Goal: Task Accomplishment & Management: Manage account settings

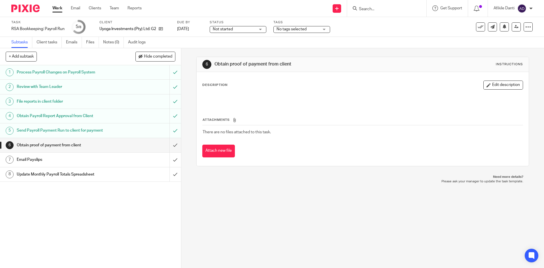
click at [253, 32] on div "Not started Not started" at bounding box center [238, 29] width 57 height 7
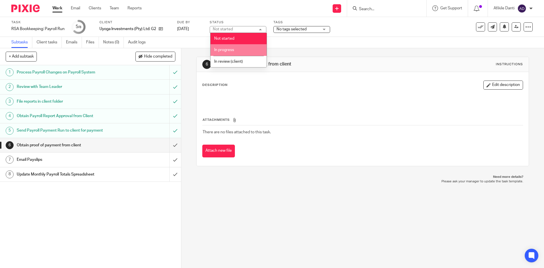
click at [239, 50] on li "In progress" at bounding box center [239, 50] width 56 height 12
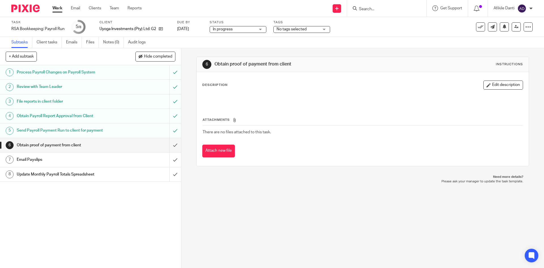
click at [254, 214] on div "6 Obtain proof of payment from client Instructions Description Edit description…" at bounding box center [362, 158] width 363 height 220
click at [168, 149] on input "submit" at bounding box center [90, 145] width 181 height 14
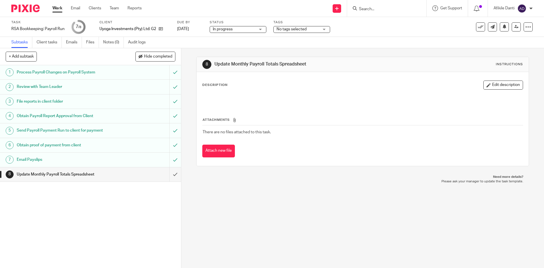
drag, startPoint x: 169, startPoint y: 180, endPoint x: 165, endPoint y: 184, distance: 5.4
click at [169, 180] on input "submit" at bounding box center [90, 174] width 181 height 14
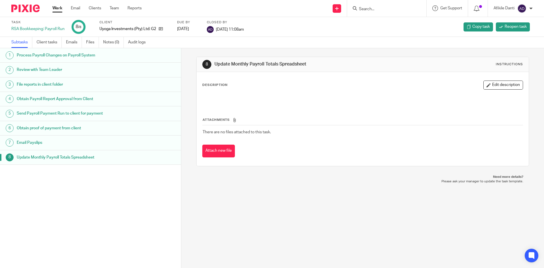
click at [58, 10] on link "Work" at bounding box center [57, 8] width 10 height 6
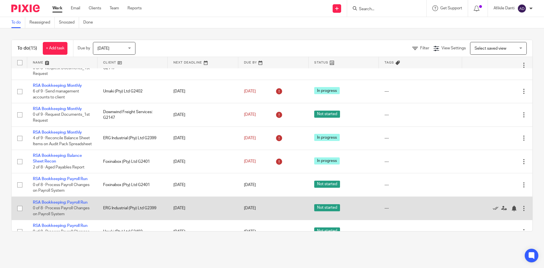
scroll to position [222, 0]
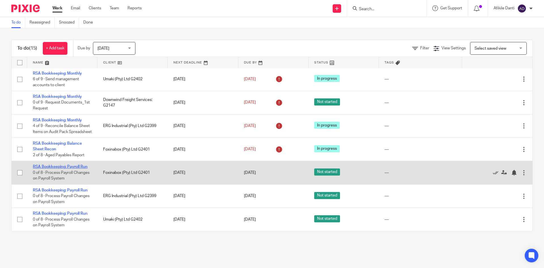
click at [63, 166] on link "RSA Bookkeeping: Payroll Run" at bounding box center [60, 167] width 55 height 4
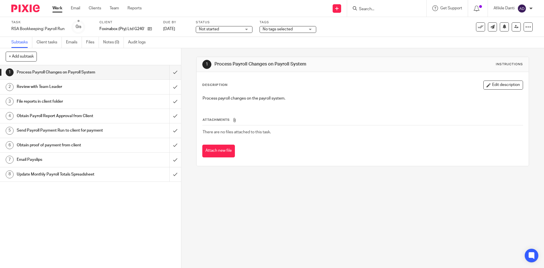
click at [224, 29] on span "Not started" at bounding box center [220, 29] width 43 height 6
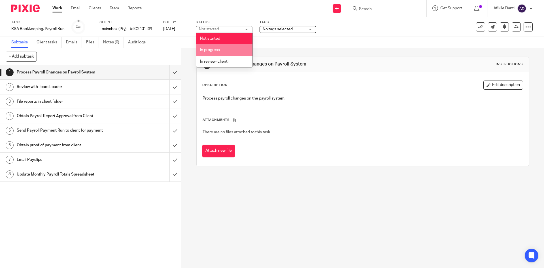
click at [216, 51] on span "In progress" at bounding box center [210, 50] width 20 height 4
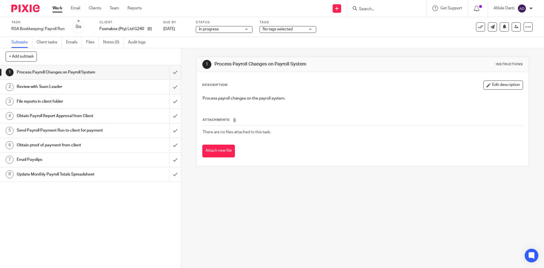
drag, startPoint x: 168, startPoint y: 75, endPoint x: 170, endPoint y: 84, distance: 8.9
click at [168, 75] on input "submit" at bounding box center [90, 72] width 181 height 14
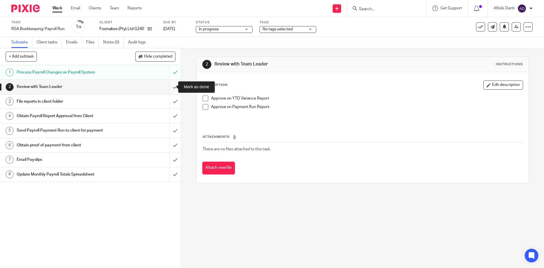
click at [169, 88] on input "submit" at bounding box center [90, 87] width 181 height 14
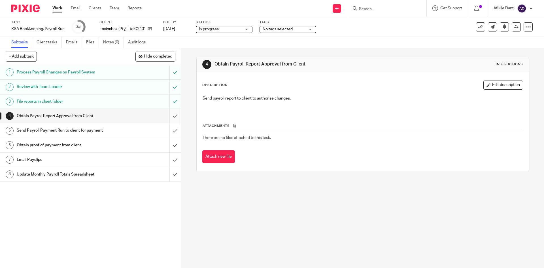
click at [172, 120] on input "submit" at bounding box center [90, 116] width 181 height 14
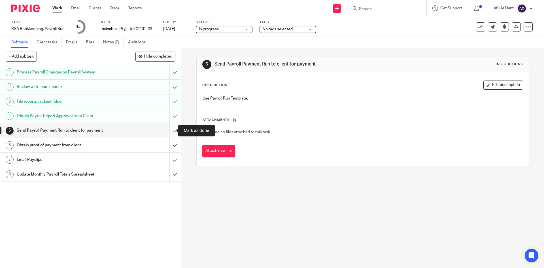
click at [167, 134] on input "submit" at bounding box center [90, 130] width 181 height 14
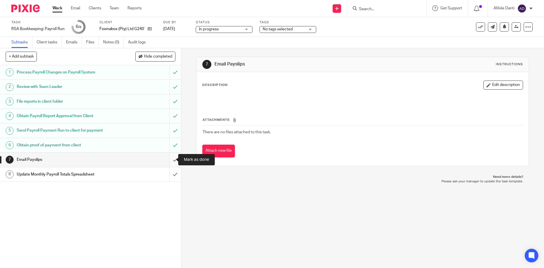
click at [166, 162] on input "submit" at bounding box center [90, 159] width 181 height 14
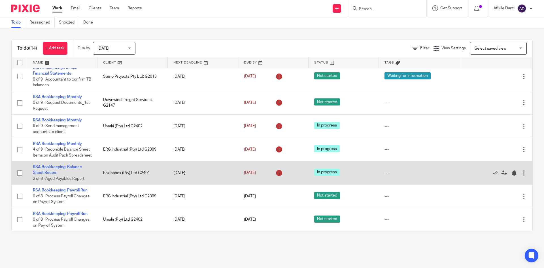
scroll to position [199, 0]
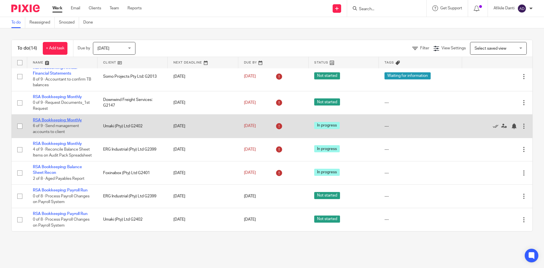
click at [73, 118] on link "RSA Bookkeeping: Monthly" at bounding box center [57, 120] width 49 height 4
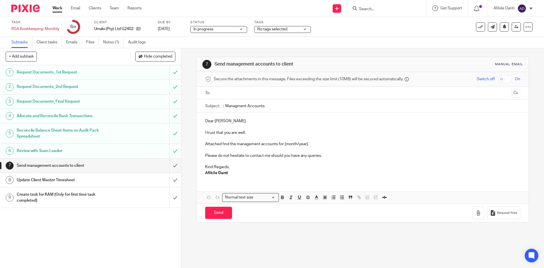
click at [286, 31] on span "No tags selected" at bounding box center [272, 29] width 30 height 4
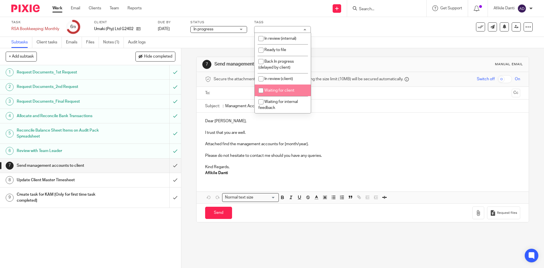
click at [285, 89] on span "Waiting for client" at bounding box center [279, 90] width 30 height 4
drag, startPoint x: 277, startPoint y: 91, endPoint x: 280, endPoint y: 97, distance: 6.5
click at [277, 91] on span "Waiting for client" at bounding box center [279, 90] width 30 height 4
click at [279, 88] on li "Waiting for client" at bounding box center [283, 90] width 56 height 12
checkbox input "true"
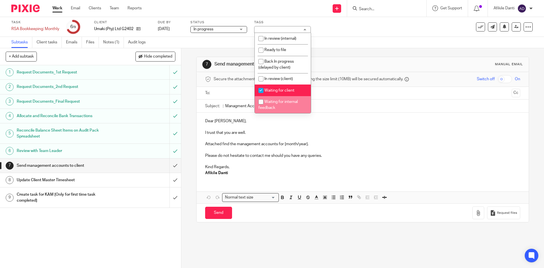
click at [348, 46] on div "Subtasks Client tasks Emails Files Notes (1) Audit logs" at bounding box center [272, 42] width 544 height 11
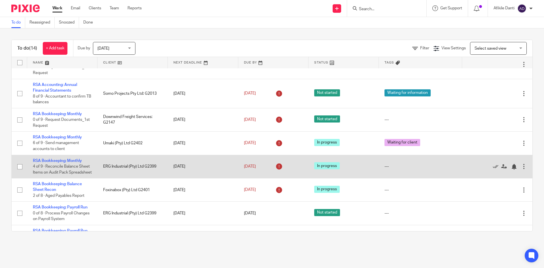
scroll to position [198, 0]
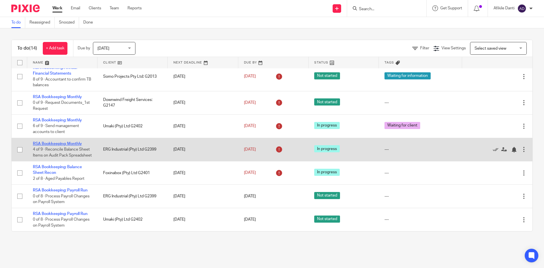
click at [50, 142] on link "RSA Bookkeeping: Monthly" at bounding box center [57, 144] width 49 height 4
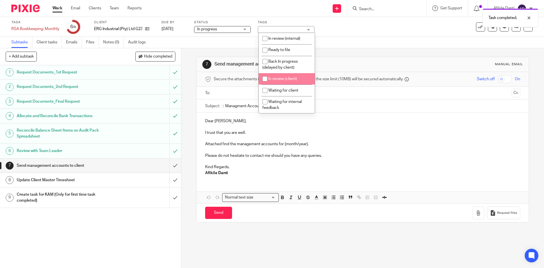
click at [279, 77] on li "In review (client)" at bounding box center [287, 79] width 56 height 12
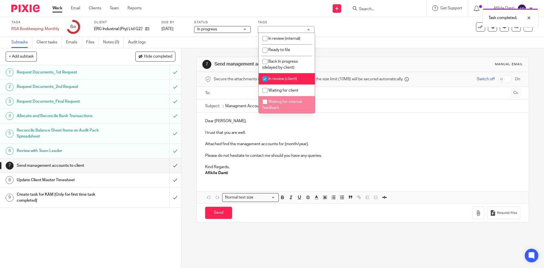
checkbox input "true"
click at [264, 248] on div "7 Send management accounts to client Manual email Secure the attachments in thi…" at bounding box center [362, 158] width 363 height 220
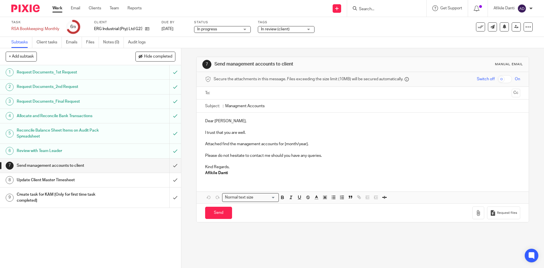
click at [57, 10] on link "Work" at bounding box center [57, 8] width 10 height 6
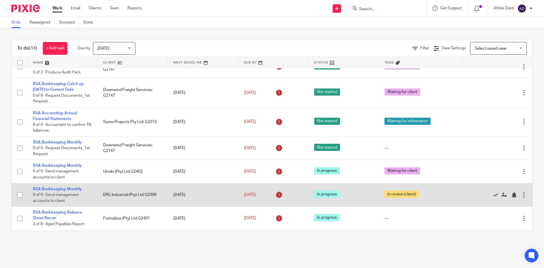
scroll to position [193, 0]
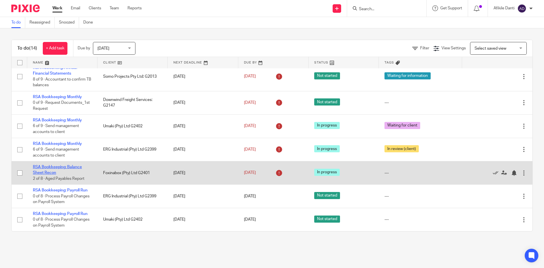
click at [56, 165] on link "RSA Bookkeeping: Balance Sheet Recon" at bounding box center [57, 170] width 49 height 10
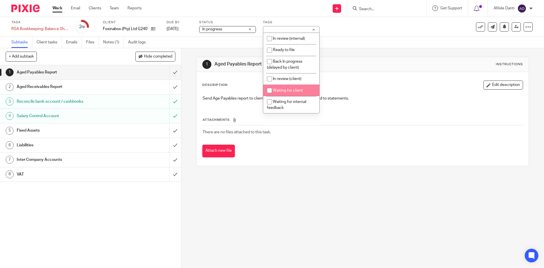
click at [286, 90] on span "Waiting for client" at bounding box center [288, 90] width 30 height 4
checkbox input "true"
click at [168, 77] on input "submit" at bounding box center [90, 72] width 181 height 14
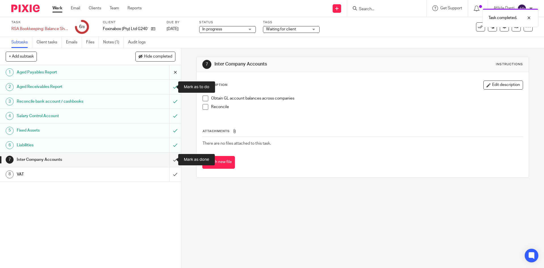
click at [170, 73] on input "submit" at bounding box center [90, 72] width 181 height 14
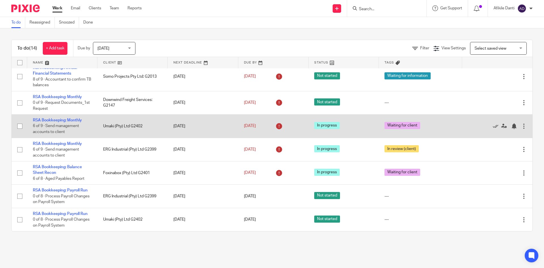
scroll to position [193, 0]
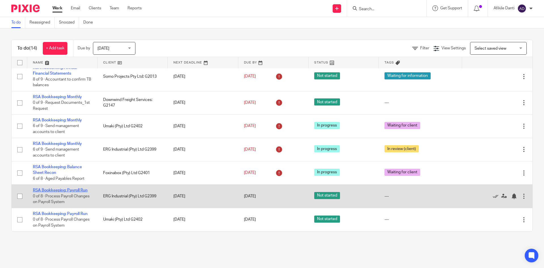
click at [68, 191] on link "RSA Bookkeeping: Payroll Run" at bounding box center [60, 190] width 55 height 4
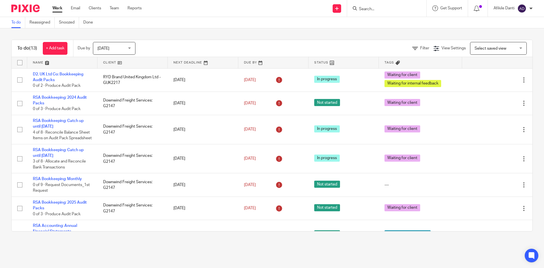
drag, startPoint x: 56, startPoint y: 213, endPoint x: 337, endPoint y: 65, distance: 317.8
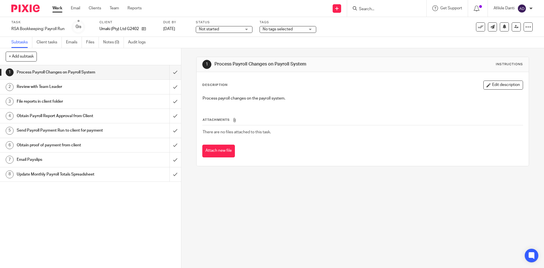
click at [286, 30] on span "No tags selected" at bounding box center [278, 29] width 30 height 4
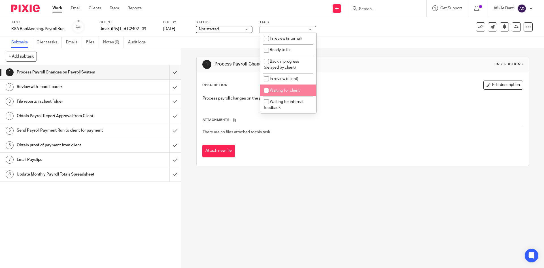
click at [294, 94] on li "Waiting for client" at bounding box center [288, 90] width 56 height 12
checkbox input "true"
drag, startPoint x: 240, startPoint y: 224, endPoint x: 240, endPoint y: 220, distance: 4.3
click at [240, 224] on div "1 Process Payroll Changes on Payroll System Instructions Description Edit descr…" at bounding box center [362, 158] width 363 height 220
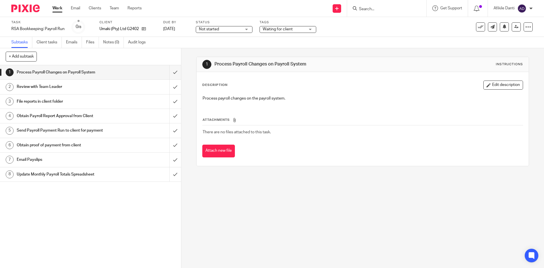
click at [56, 10] on link "Work" at bounding box center [57, 8] width 10 height 6
